Goal: Task Accomplishment & Management: Use online tool/utility

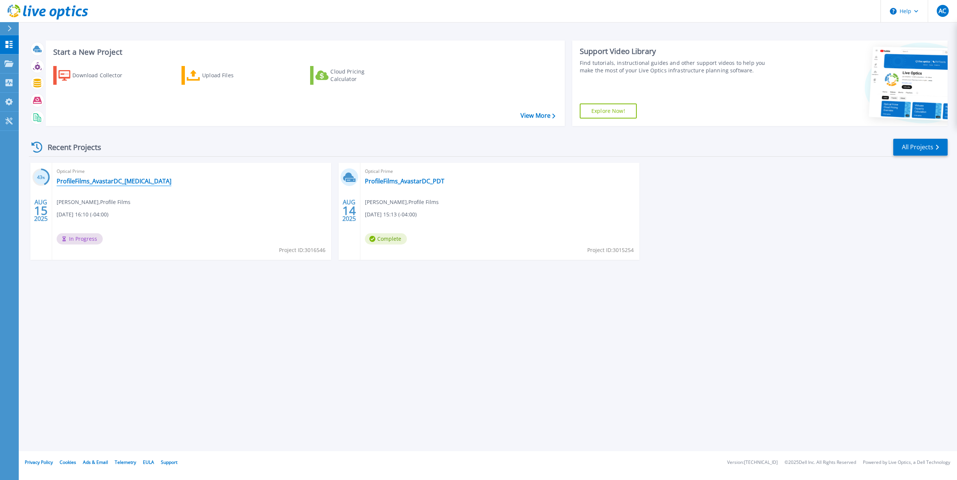
click at [109, 179] on link "ProfileFilms_AvastarDC_[MEDICAL_DATA]" at bounding box center [114, 181] width 115 height 8
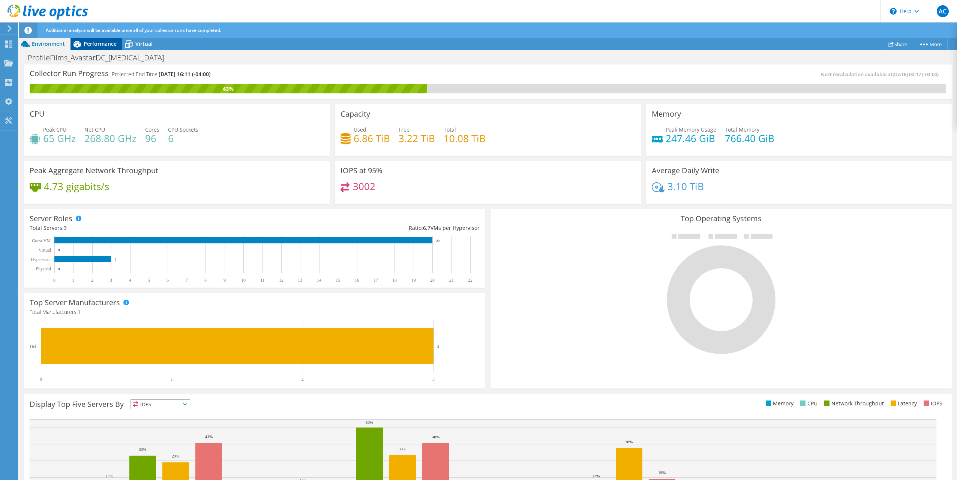
click at [104, 42] on span "Performance" at bounding box center [100, 43] width 33 height 7
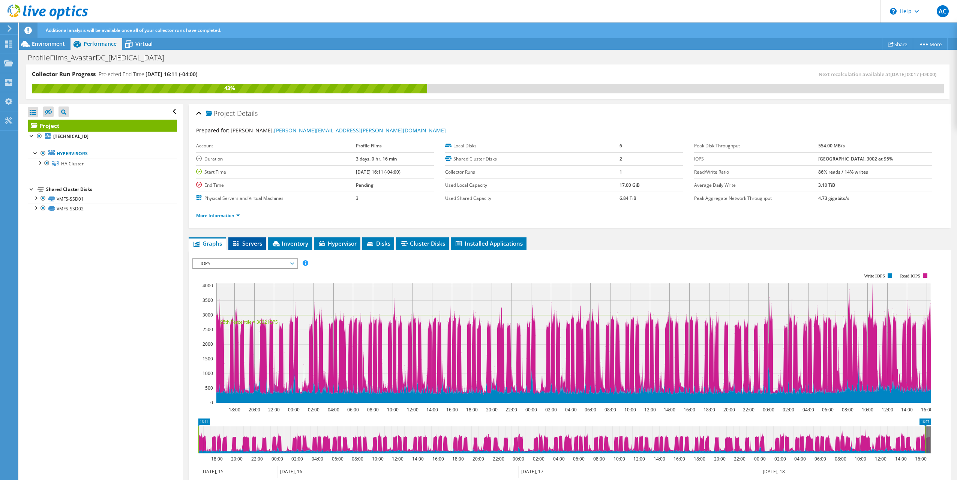
click at [240, 243] on icon at bounding box center [237, 244] width 8 height 6
